Goal: Task Accomplishment & Management: Use online tool/utility

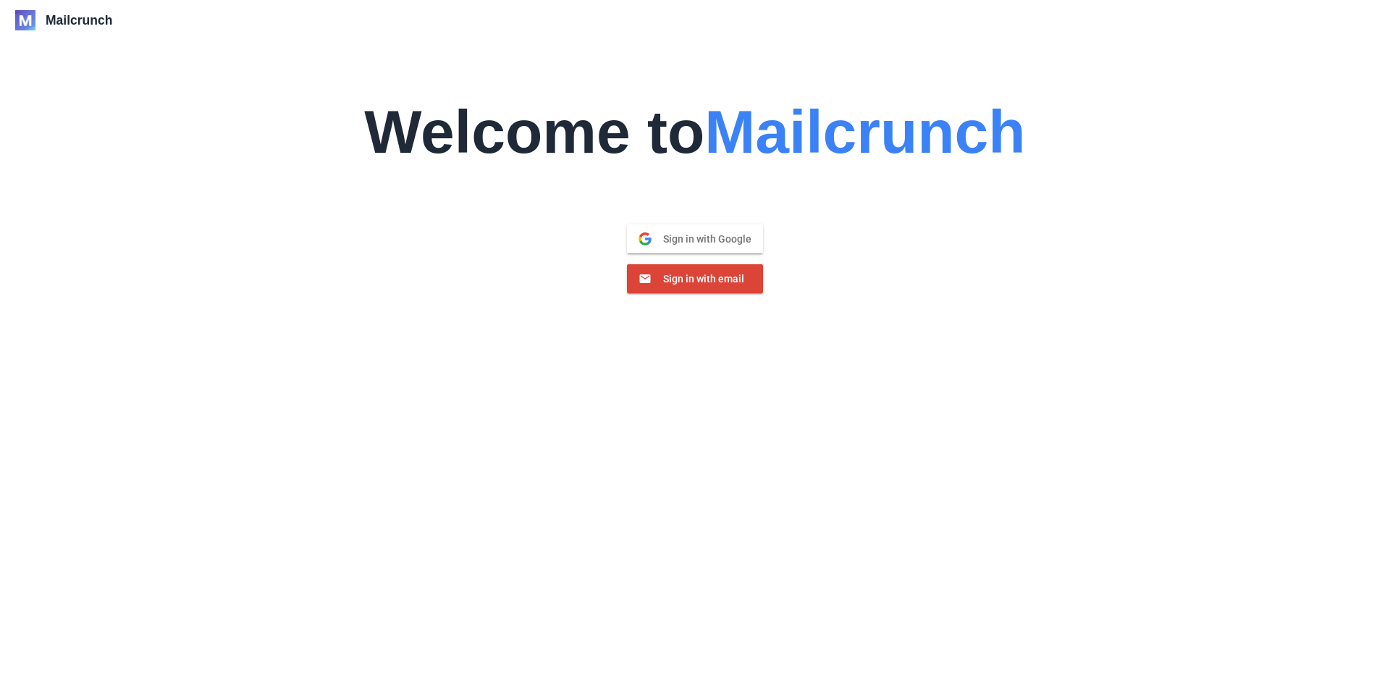
click at [694, 240] on span "Sign in with Google" at bounding box center [702, 238] width 100 height 13
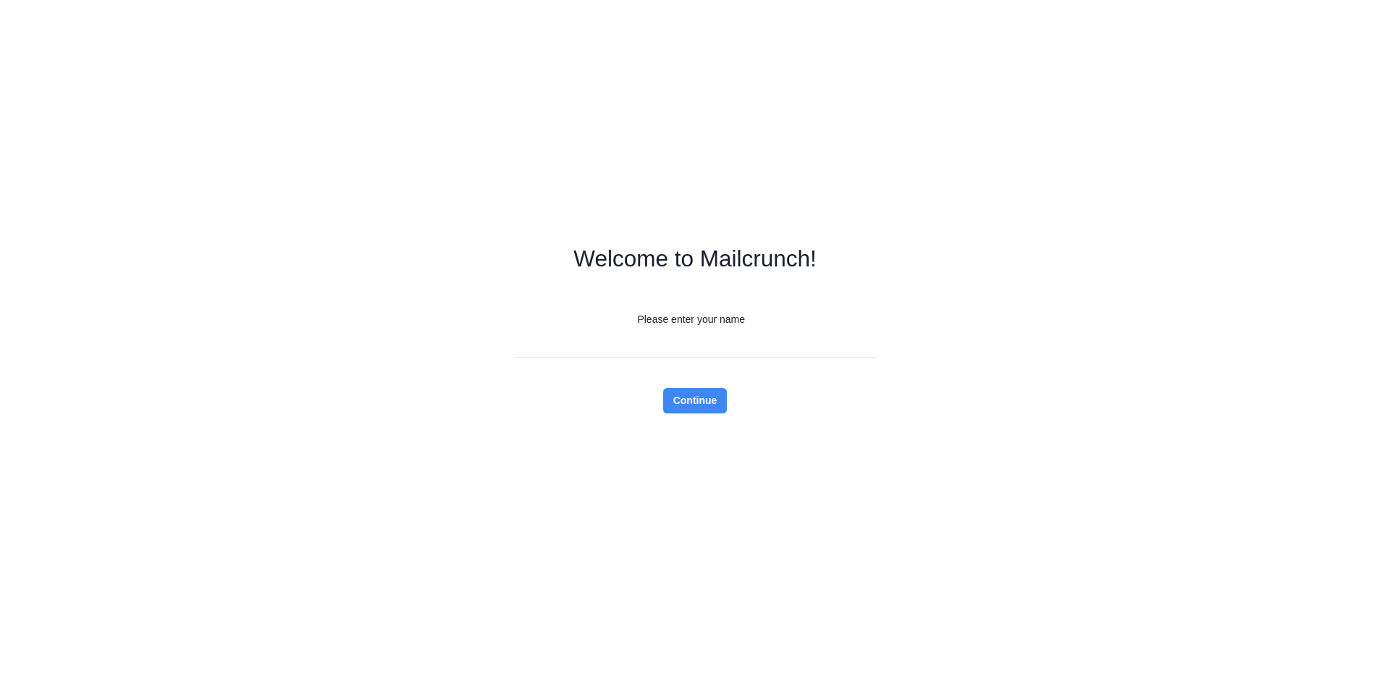
click at [708, 333] on input "Please enter your name" at bounding box center [695, 344] width 362 height 25
type input "********"
click button "Continue" at bounding box center [695, 400] width 64 height 25
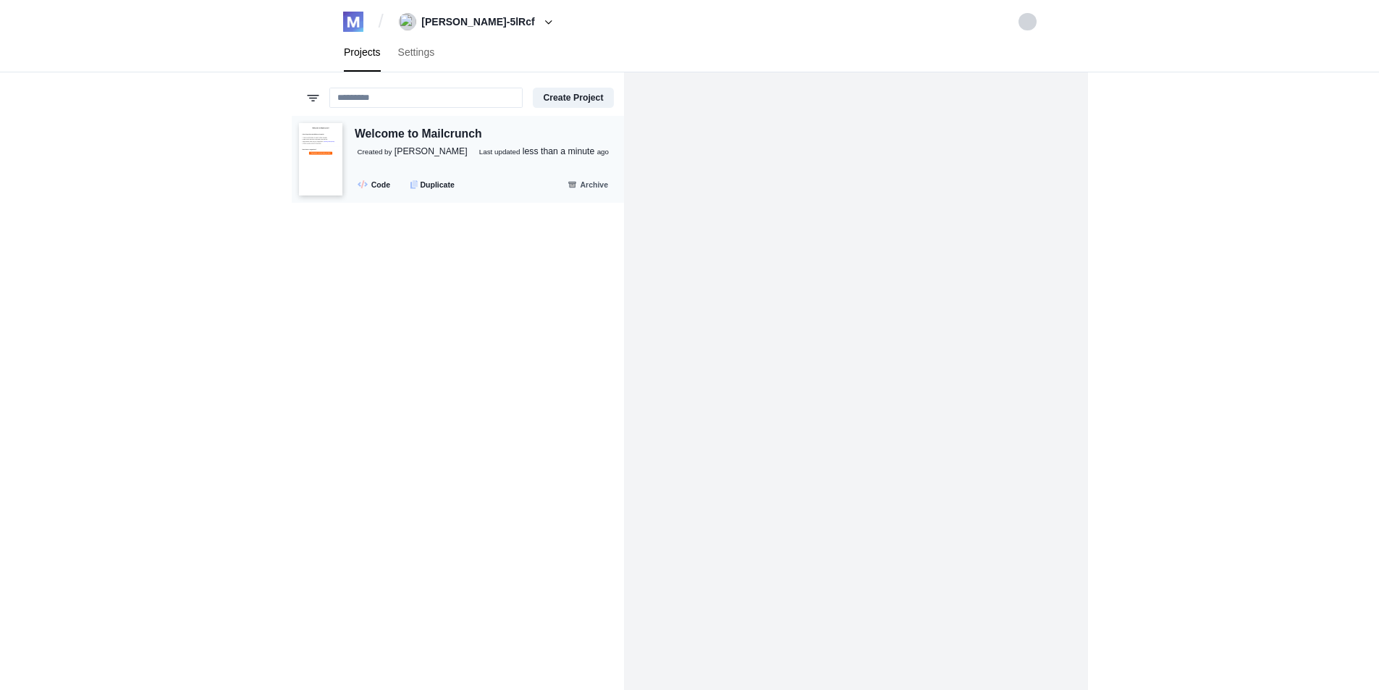
click at [436, 155] on p "Created by [PERSON_NAME] Last updated less than a minute ago" at bounding box center [490, 152] width 264 height 13
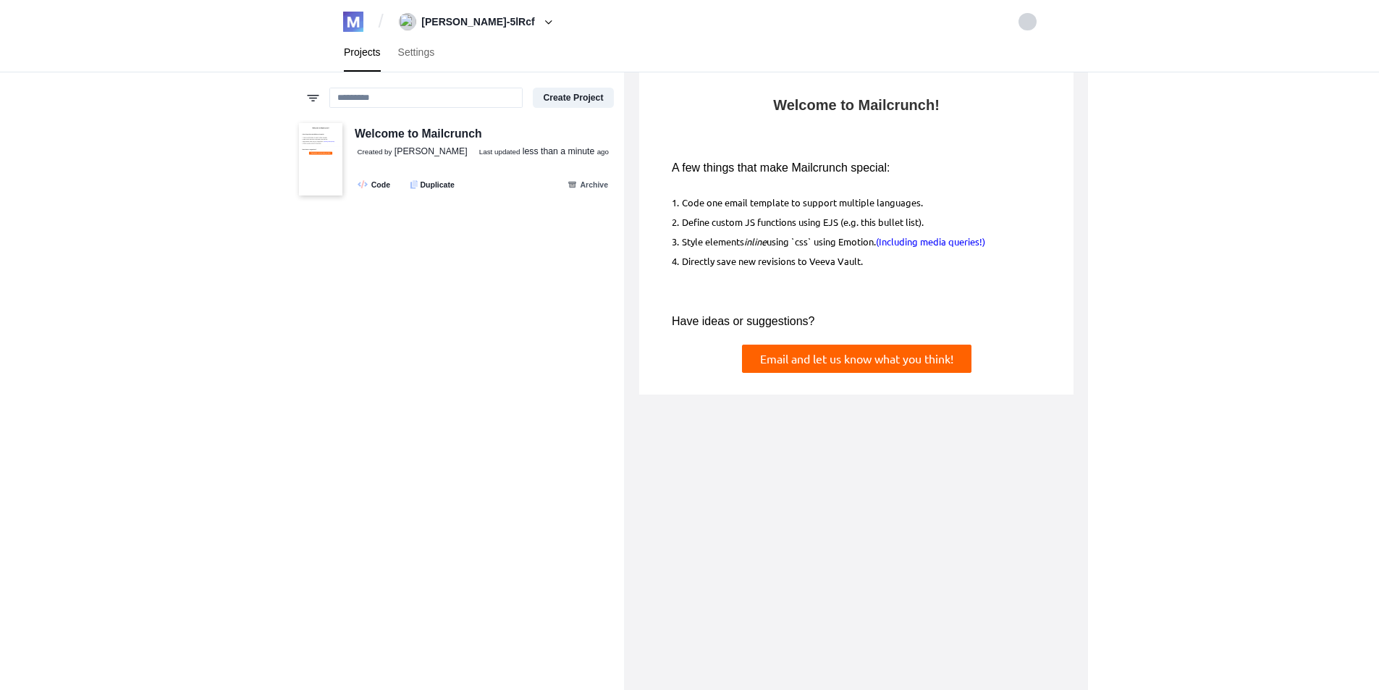
drag, startPoint x: 757, startPoint y: 209, endPoint x: 845, endPoint y: 264, distance: 103.8
click at [845, 264] on td "1. Code one email template to support multiple languages. 2. Define custom JS f…" at bounding box center [855, 230] width 405 height 93
click at [845, 264] on td "Directly save new revisions to Veeva Vault." at bounding box center [860, 260] width 359 height 20
click at [588, 108] on button "Create Project" at bounding box center [573, 98] width 80 height 20
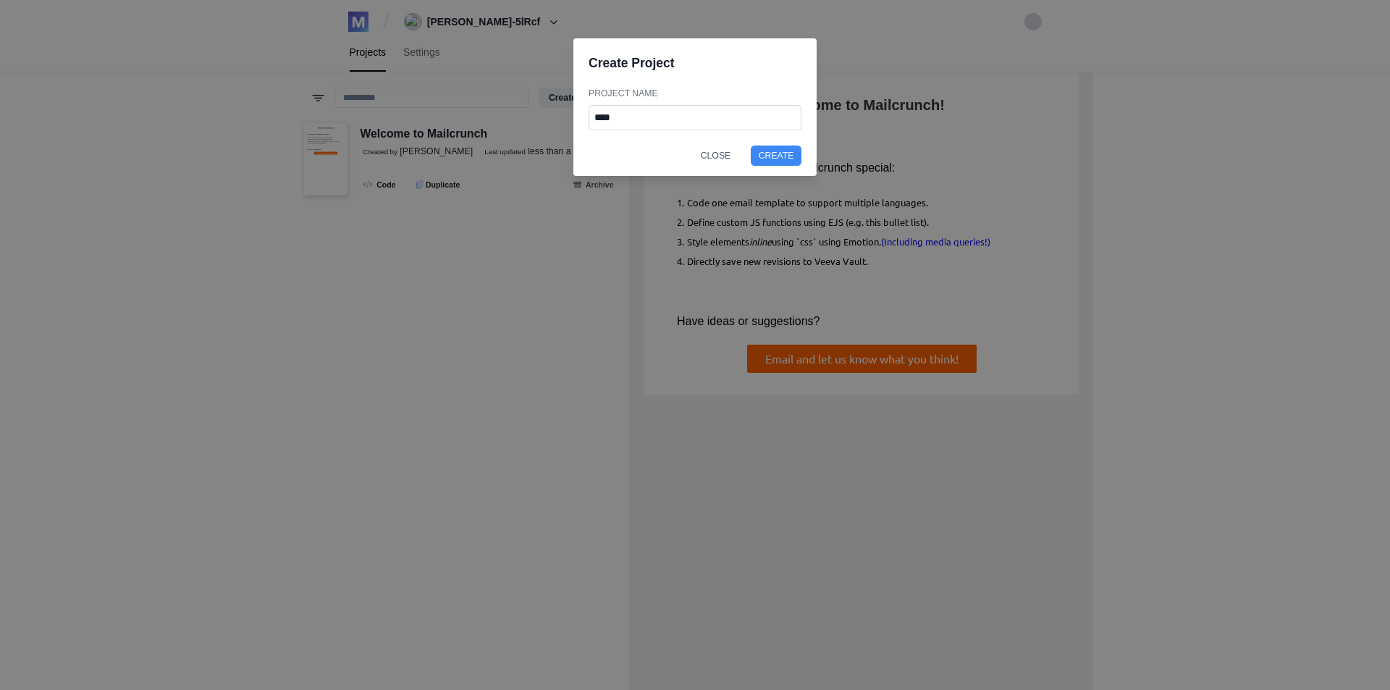
type input "****"
click at [751, 146] on button "Create" at bounding box center [776, 156] width 51 height 20
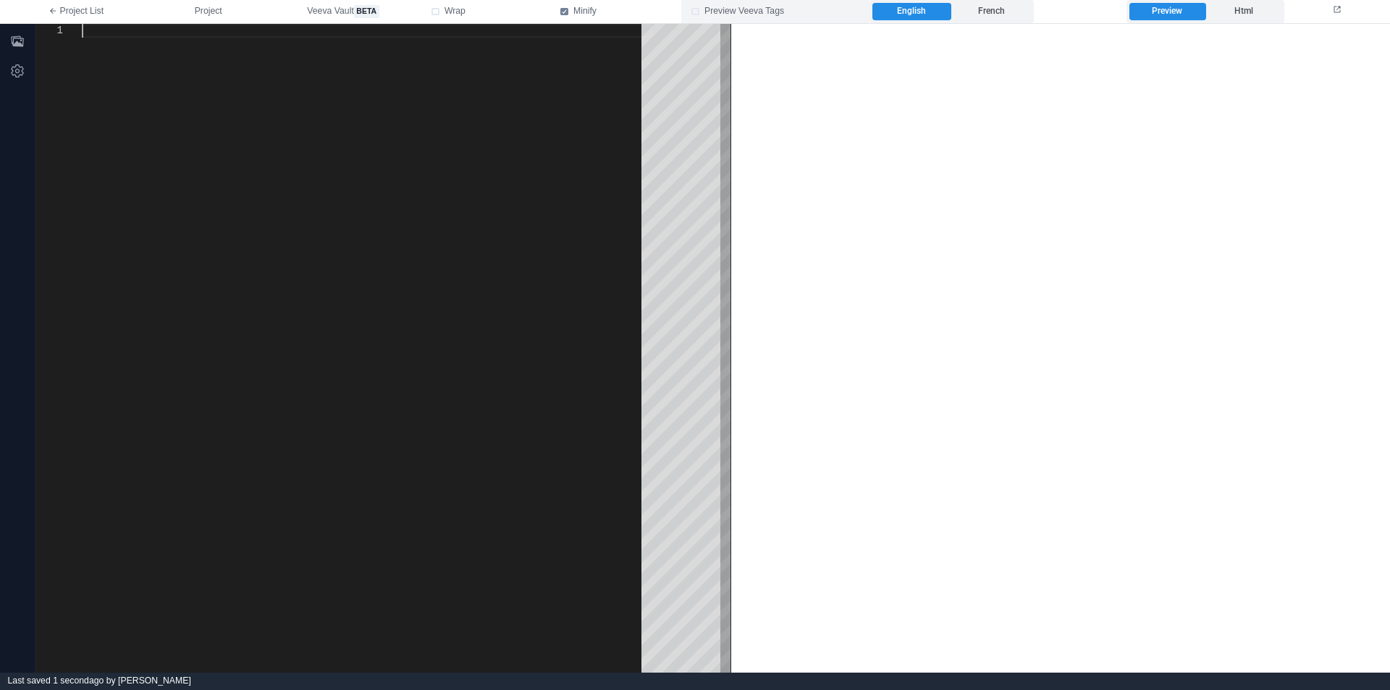
click at [715, 12] on span "Preview Veeva Tags" at bounding box center [744, 11] width 80 height 13
click at [712, 10] on span "Preview Veeva Tags" at bounding box center [744, 11] width 80 height 13
click at [362, 12] on span "beta" at bounding box center [366, 11] width 25 height 13
click at [484, 89] on div at bounding box center [367, 348] width 570 height 649
click at [463, 9] on span "Wrap" at bounding box center [455, 11] width 21 height 13
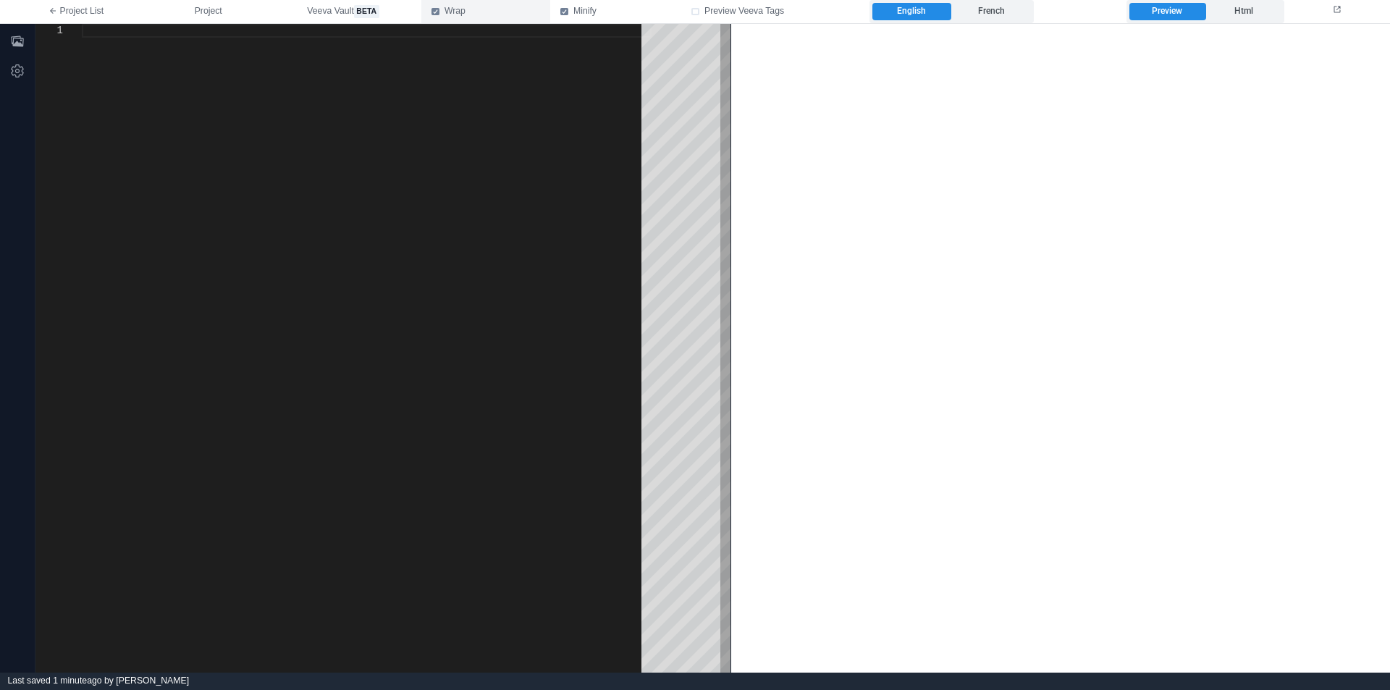
click at [450, 15] on span "Wrap" at bounding box center [455, 11] width 21 height 13
click at [13, 70] on icon "button" at bounding box center [18, 70] width 12 height 12
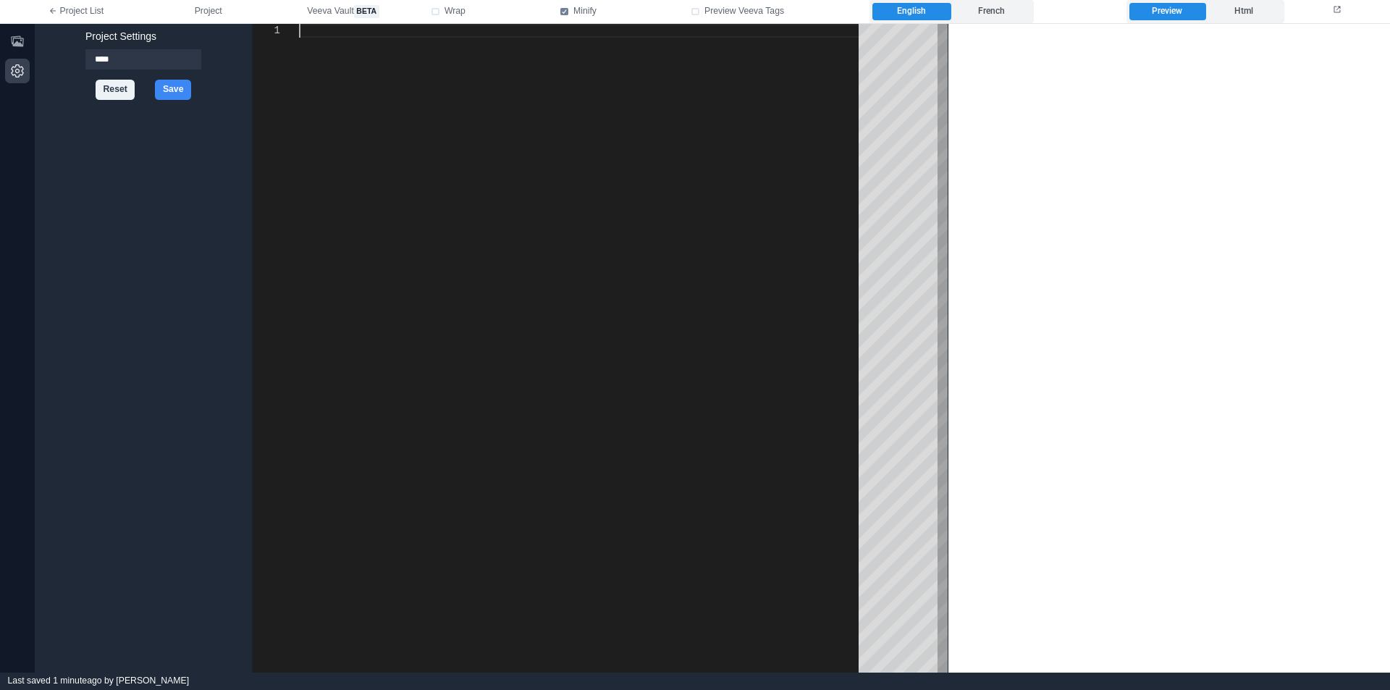
click at [268, 48] on div "1" at bounding box center [276, 348] width 46 height 649
click at [116, 93] on button "Reset" at bounding box center [115, 90] width 39 height 20
click at [358, 121] on div at bounding box center [584, 348] width 570 height 649
click at [29, 61] on button "button" at bounding box center [17, 71] width 25 height 25
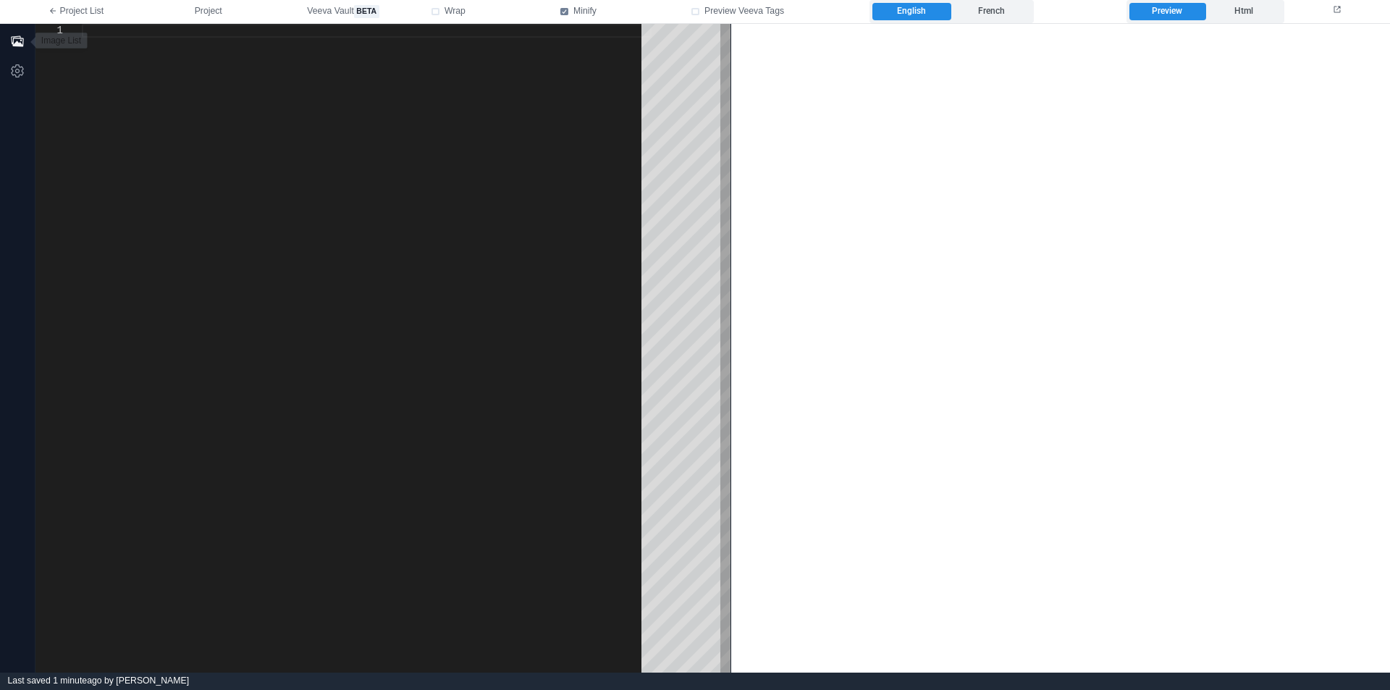
click at [27, 46] on button "button" at bounding box center [17, 41] width 25 height 25
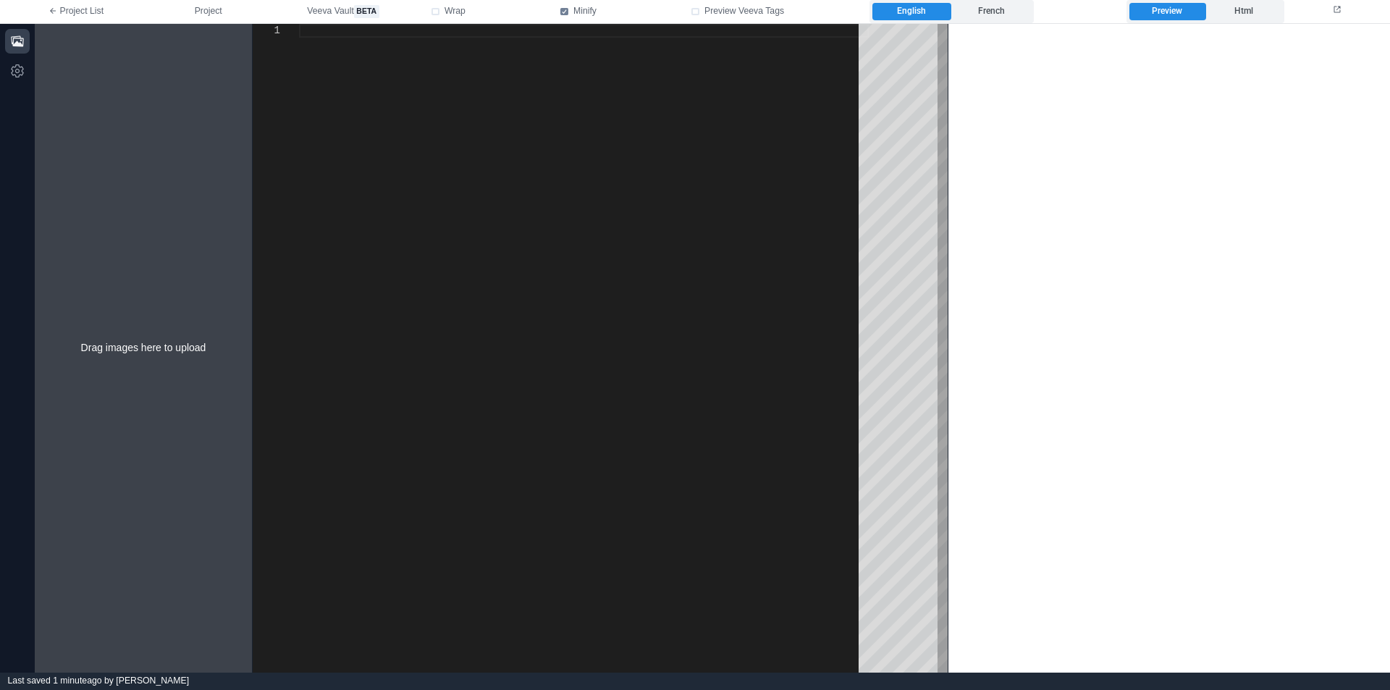
click at [2, 41] on div at bounding box center [17, 348] width 35 height 649
click at [17, 41] on icon "button" at bounding box center [17, 40] width 12 height 11
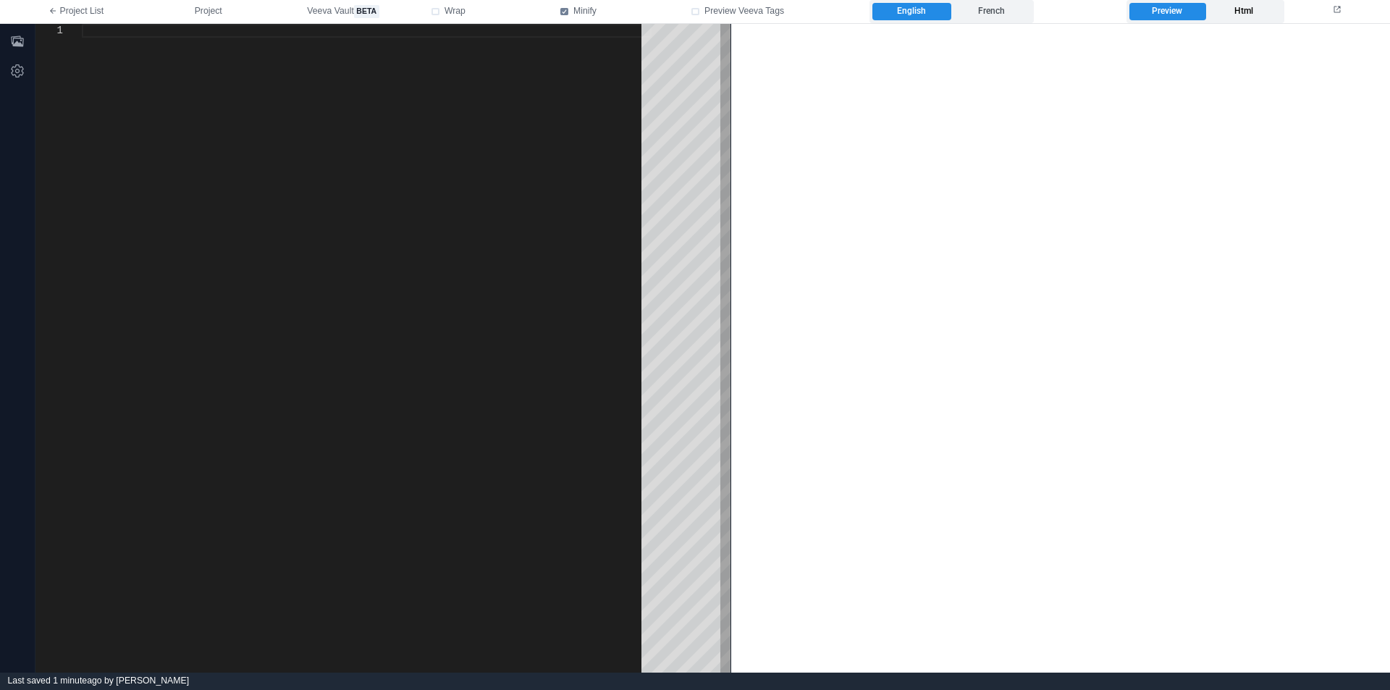
click at [1226, 8] on label "Html" at bounding box center [1243, 11] width 76 height 17
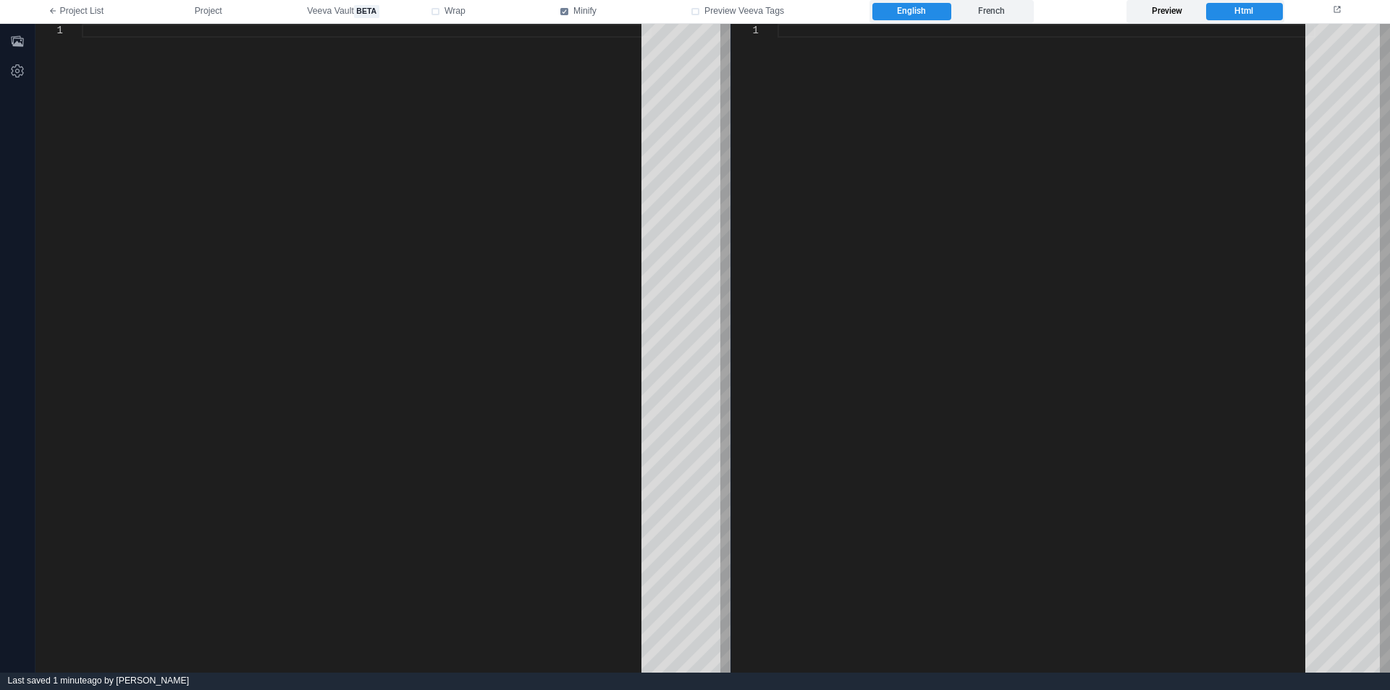
click at [1179, 14] on label "Preview" at bounding box center [1167, 11] width 76 height 17
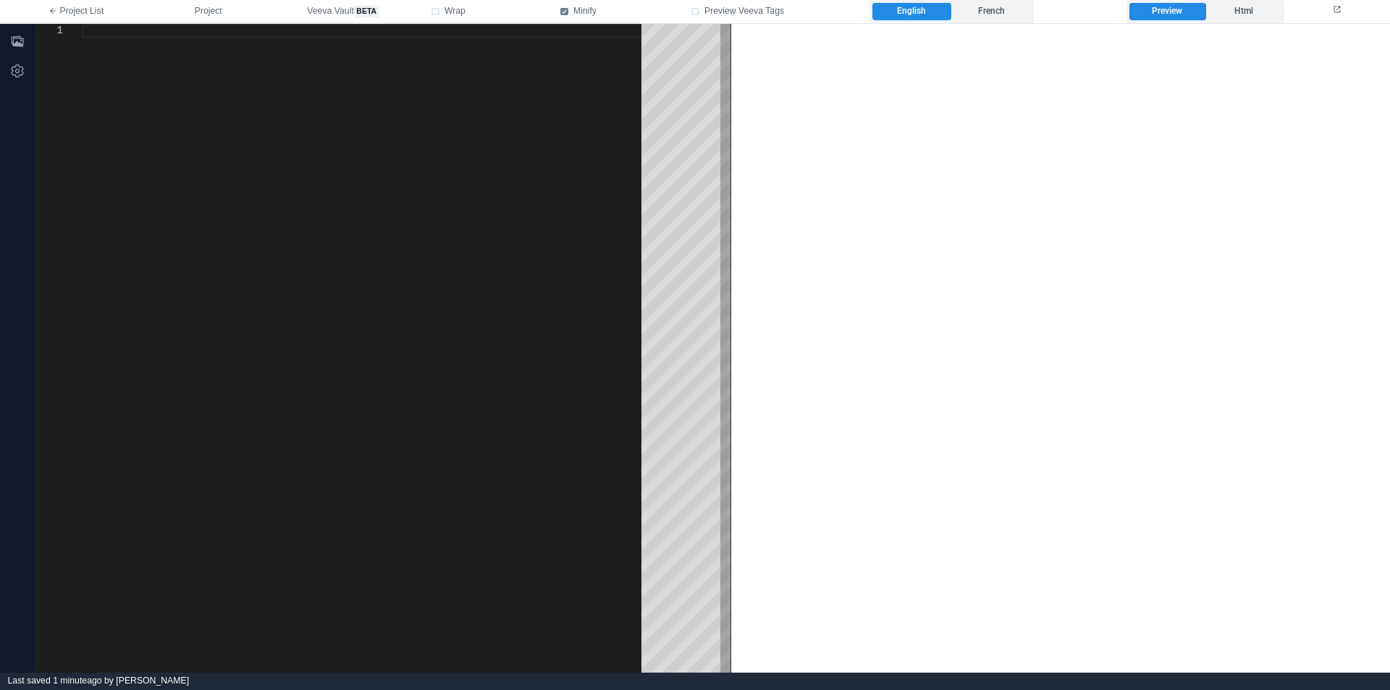
click at [452, 41] on div at bounding box center [367, 348] width 570 height 649
paste textarea "**********"
type textarea "**********"
click at [908, 668] on link "Black Purple Gradient Latest Podcast Episodes Email Newsletter" at bounding box center [888, 674] width 302 height 12
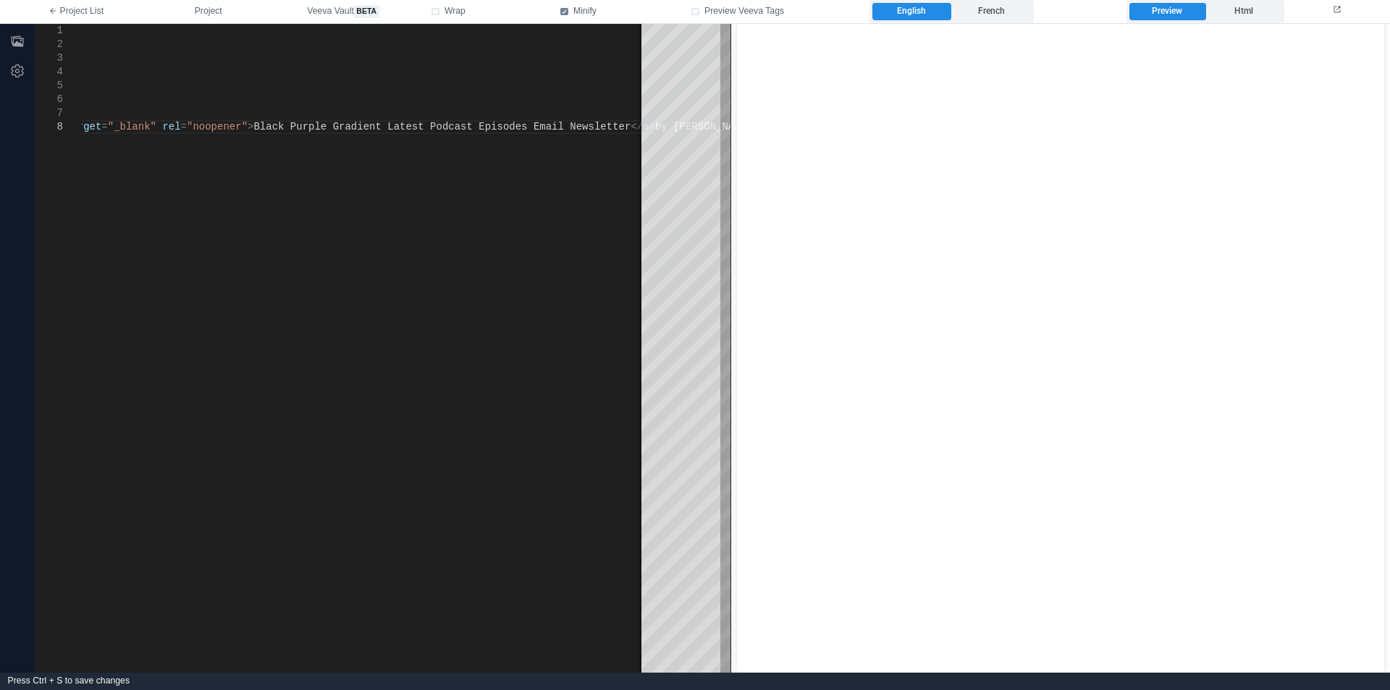
scroll to position [0, 0]
